Goal: Task Accomplishment & Management: Manage account settings

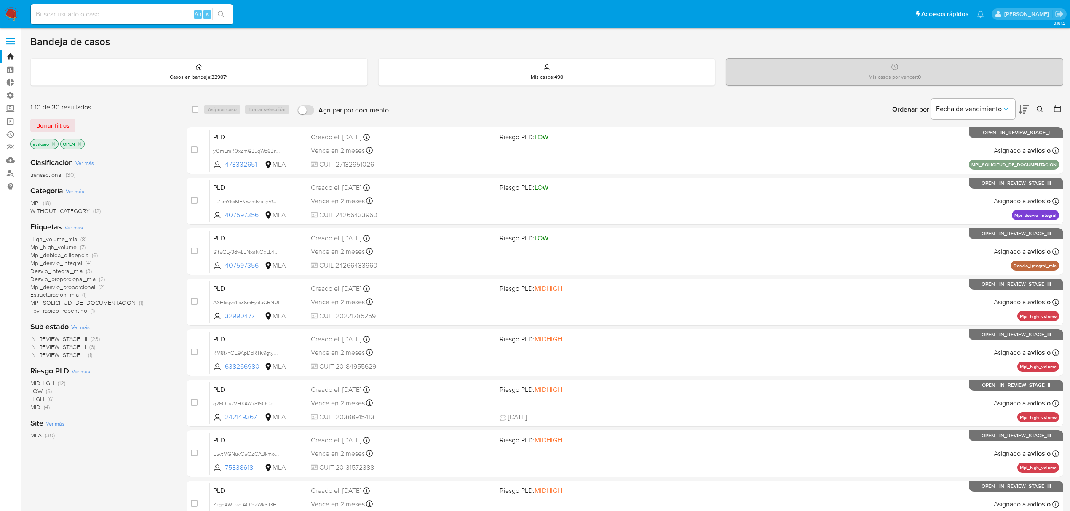
click at [1028, 113] on icon at bounding box center [1023, 109] width 10 height 10
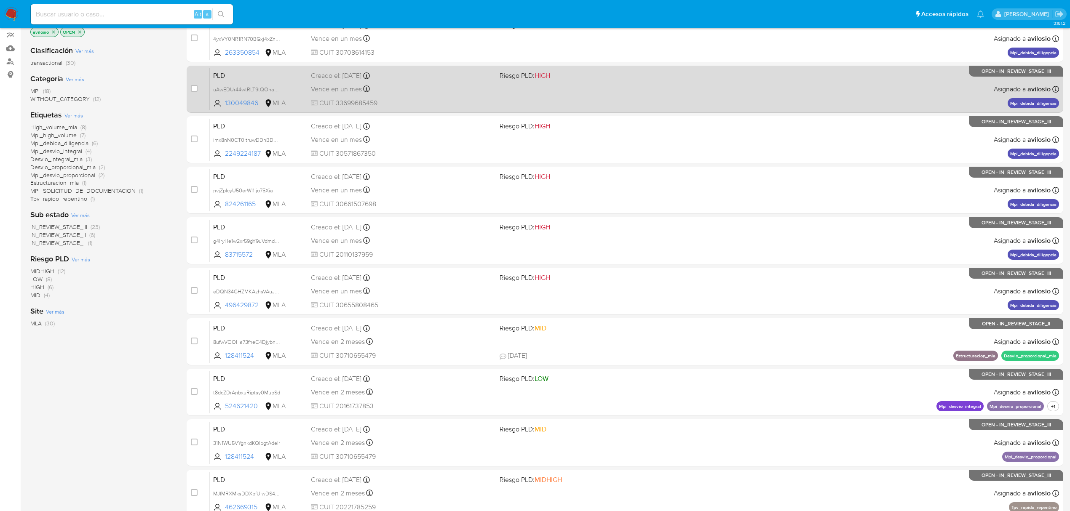
scroll to position [184, 0]
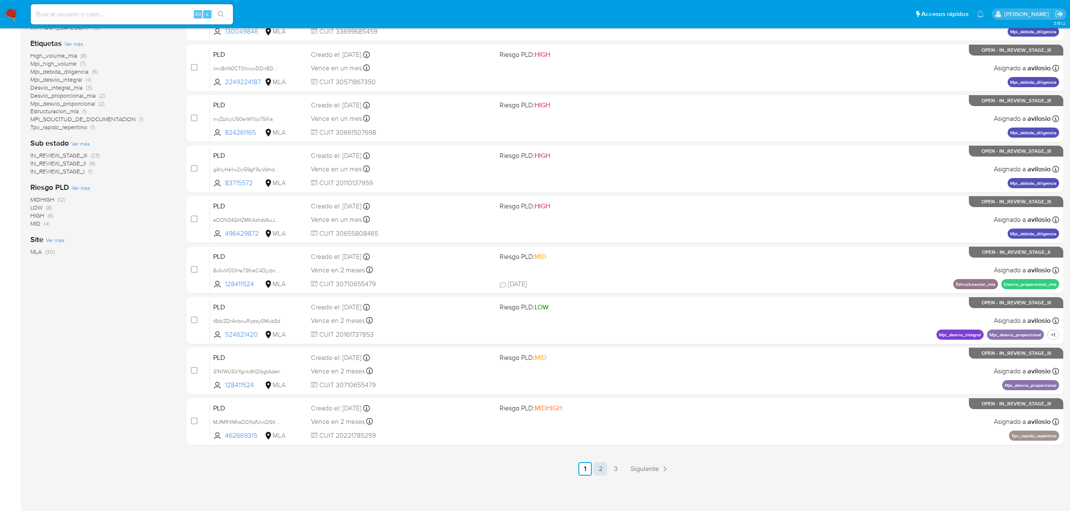
click at [604, 475] on link "2" at bounding box center [599, 468] width 13 height 13
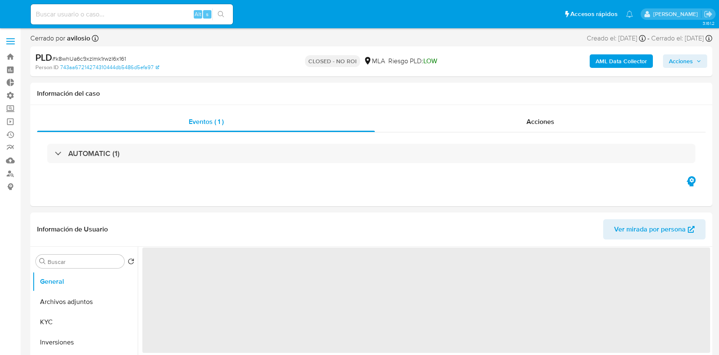
select select "10"
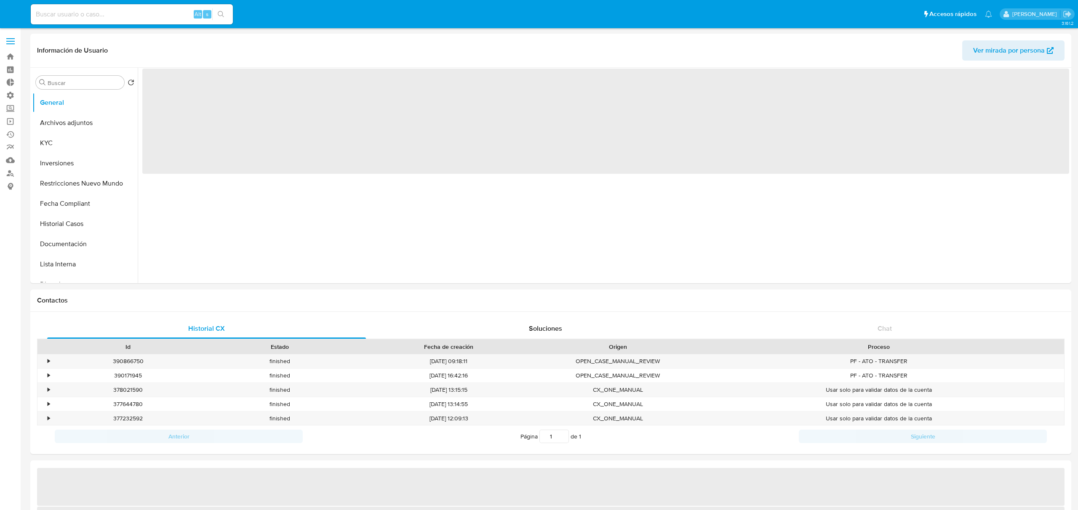
select select "10"
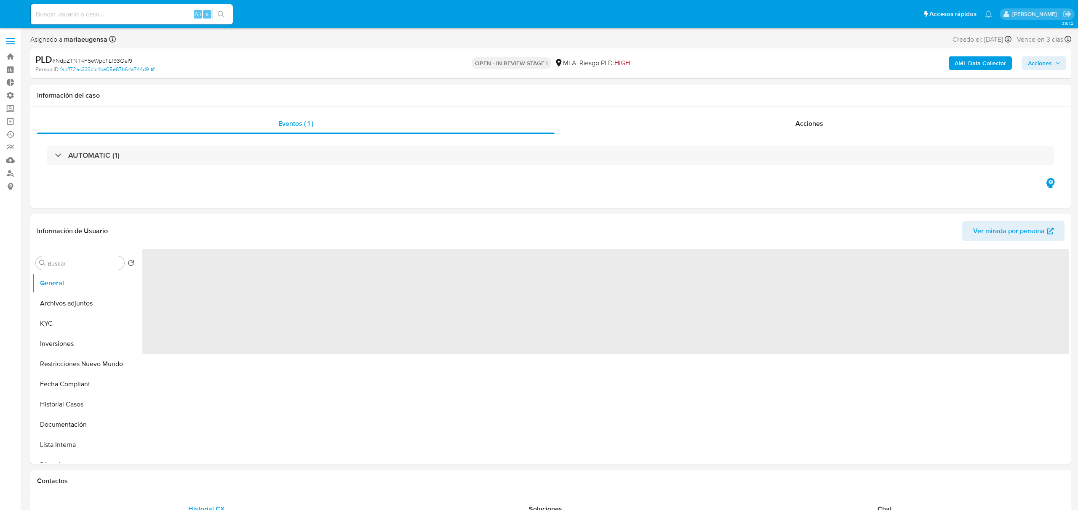
select select "10"
